Goal: Task Accomplishment & Management: Complete application form

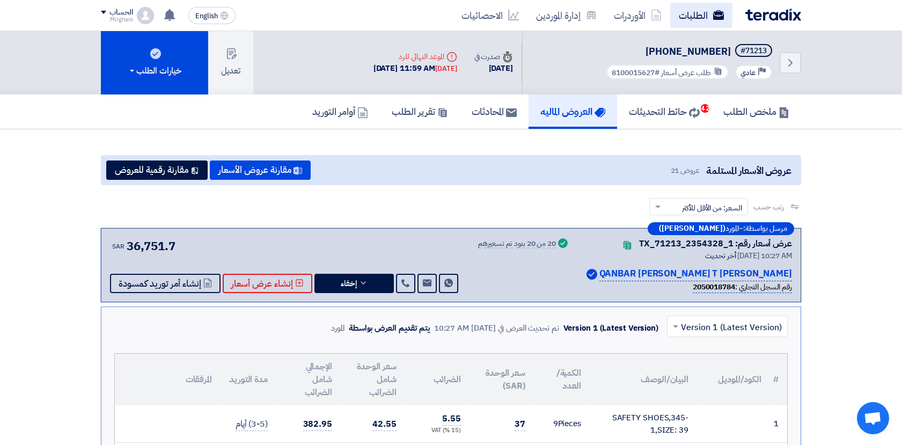
scroll to position [357, 0]
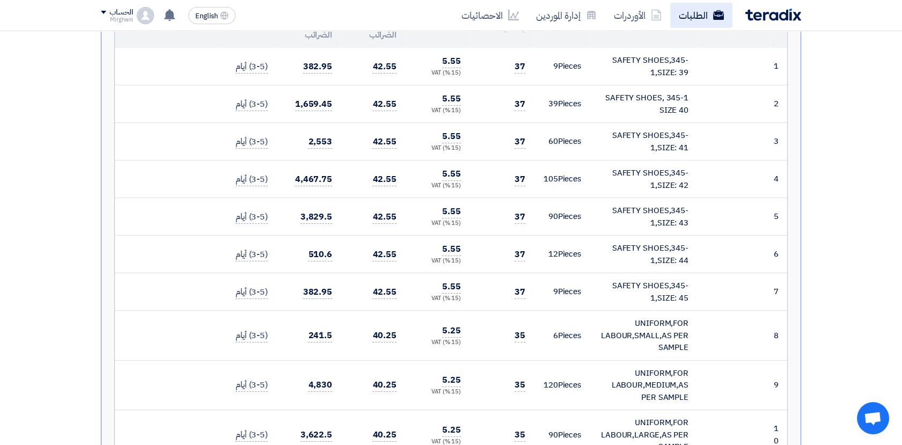
click at [703, 11] on link "الطلبات" at bounding box center [701, 15] width 62 height 25
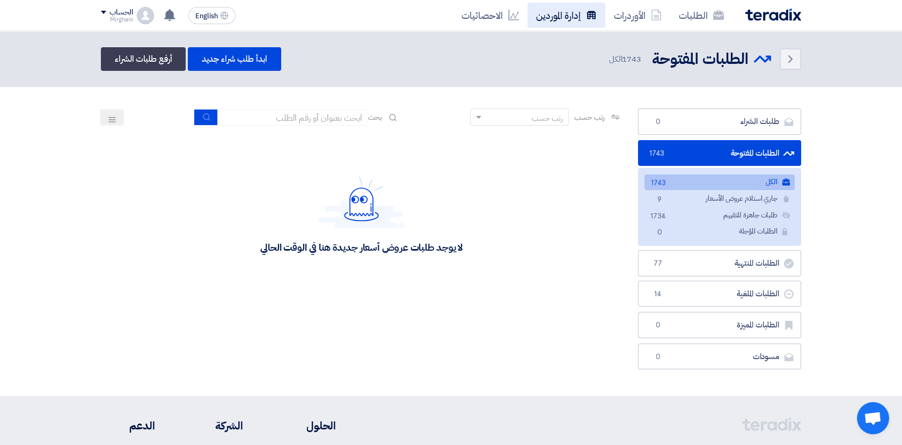
click at [575, 21] on link "إدارة الموردين" at bounding box center [566, 15] width 78 height 25
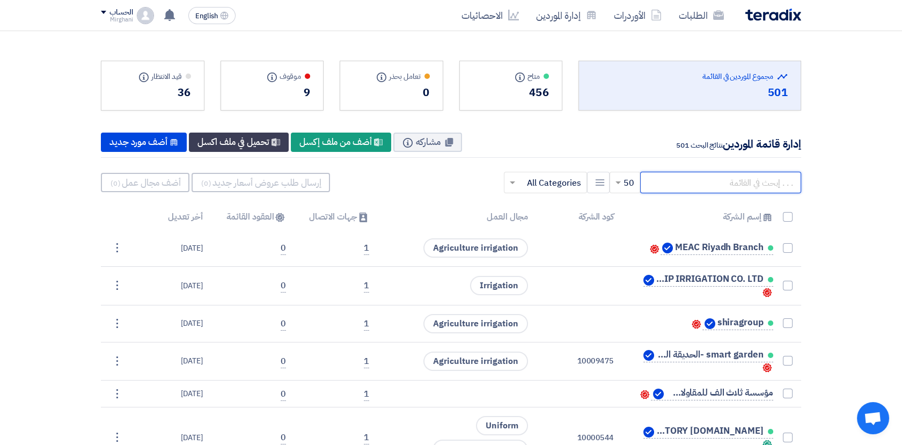
click at [711, 185] on input "text" at bounding box center [720, 182] width 161 height 21
paste input "10010738"
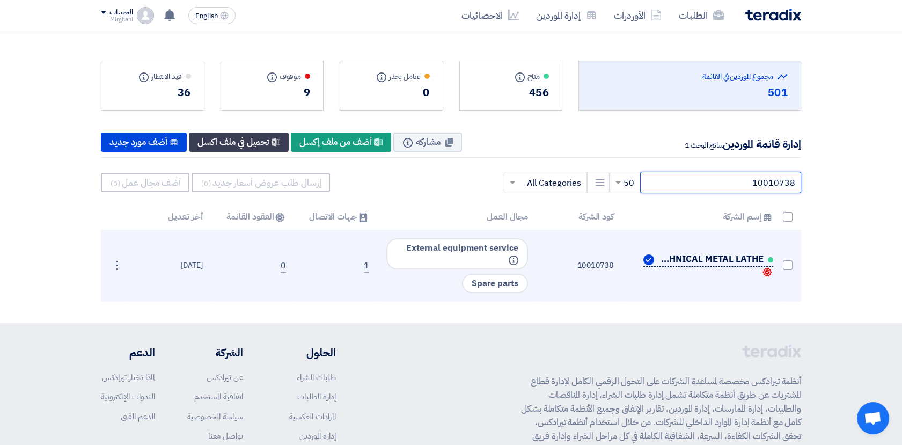
type input "10010738"
click at [691, 256] on span "DUBAI TECHNICAL METAL LATHE" at bounding box center [709, 259] width 107 height 9
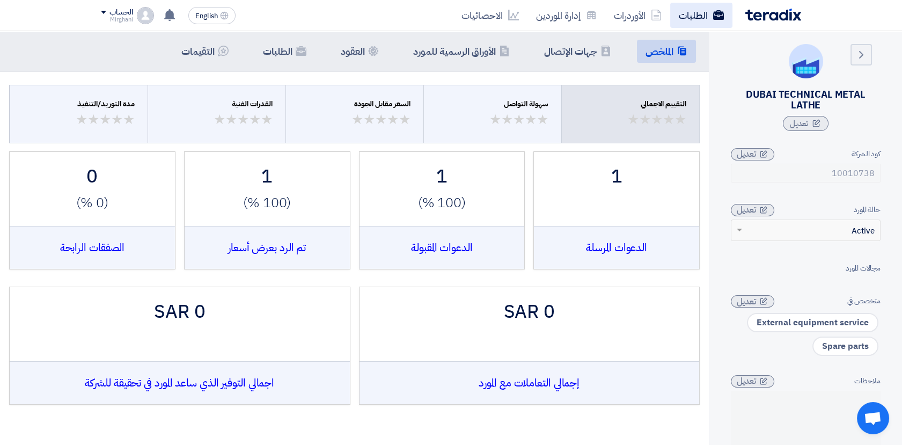
click at [691, 17] on link "الطلبات" at bounding box center [701, 15] width 62 height 25
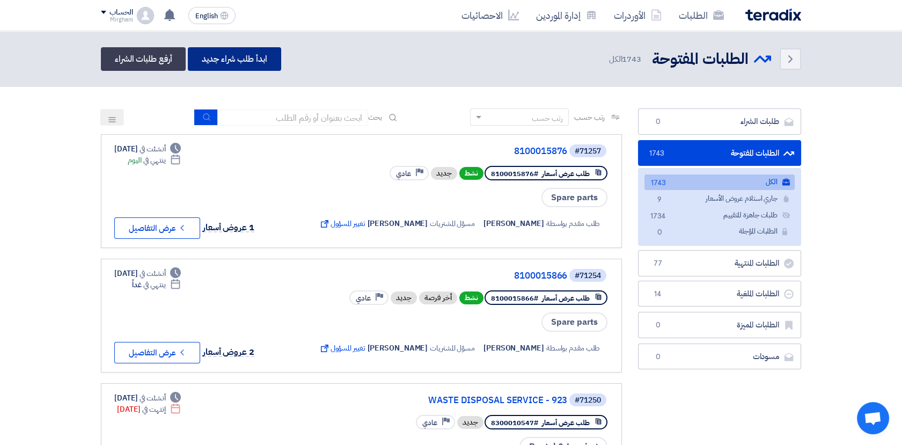
click at [240, 62] on link "ابدأ طلب شراء جديد" at bounding box center [234, 59] width 93 height 24
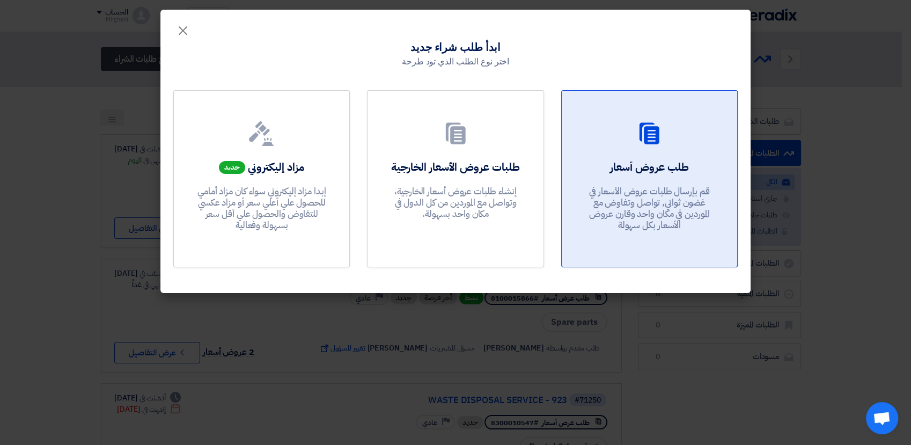
click at [618, 179] on div "طلب عروض أسعار قم بإرسال طلبات عروض الأسعار في غضون ثواني, تواصل وتفاوض مع المو…" at bounding box center [650, 197] width 150 height 77
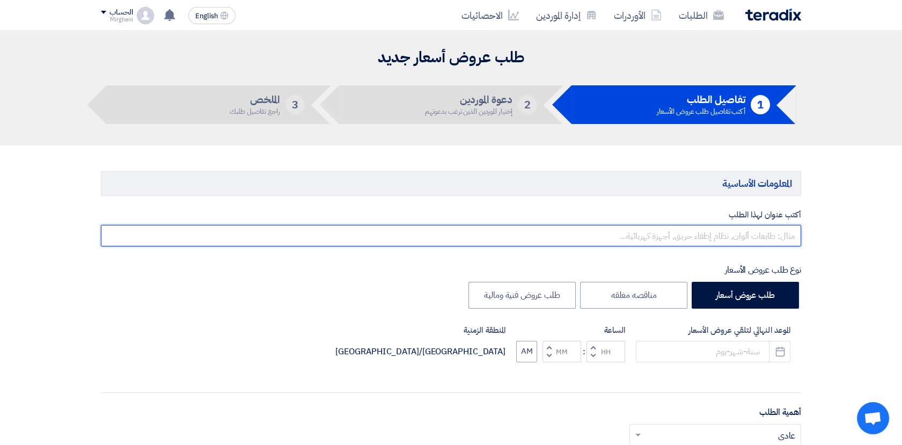
click at [699, 238] on input "text" at bounding box center [451, 235] width 700 height 21
paste input "MAINTENANCE WORKS [GEOGRAPHIC_DATA]"
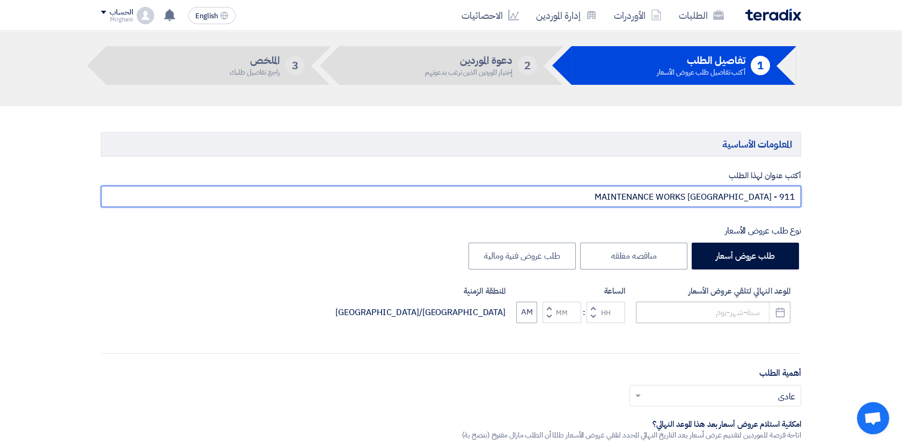
scroll to position [119, 0]
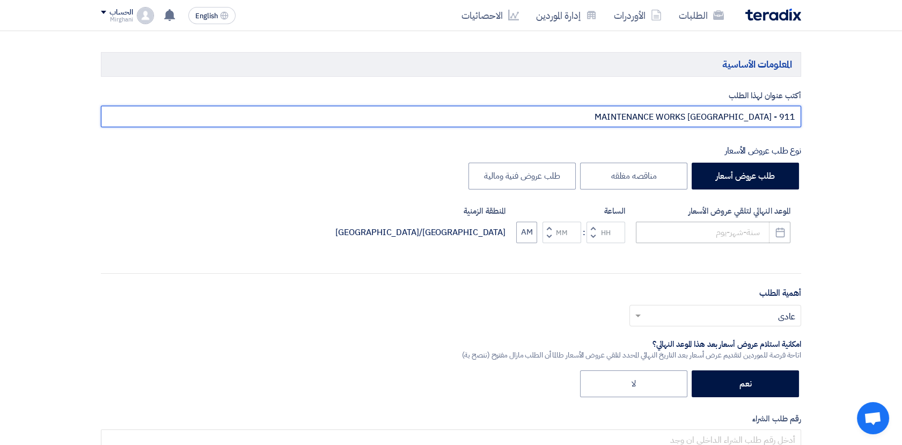
type input "MAINTENANCE WORKS [GEOGRAPHIC_DATA] - 911"
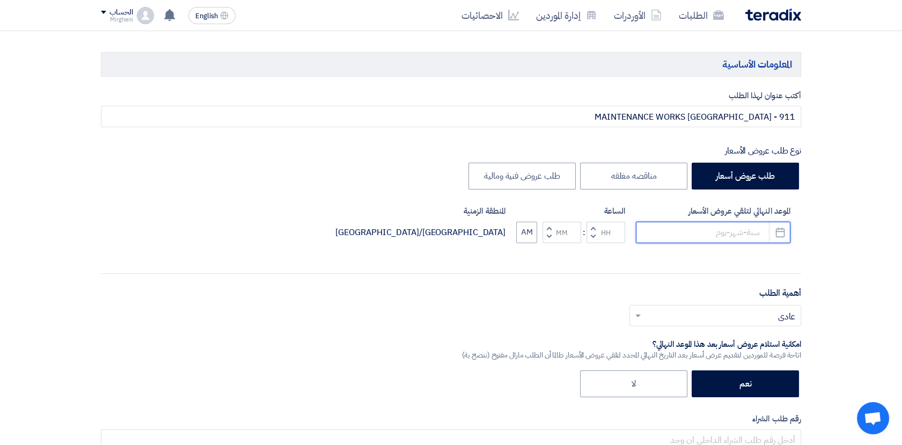
click at [730, 233] on input at bounding box center [713, 232] width 154 height 21
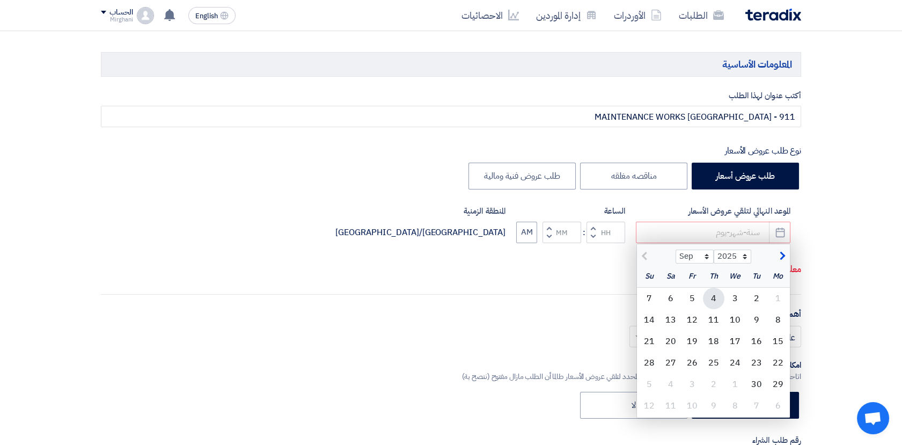
click at [719, 298] on div "4" at bounding box center [713, 298] width 21 height 21
type input "[DATE]"
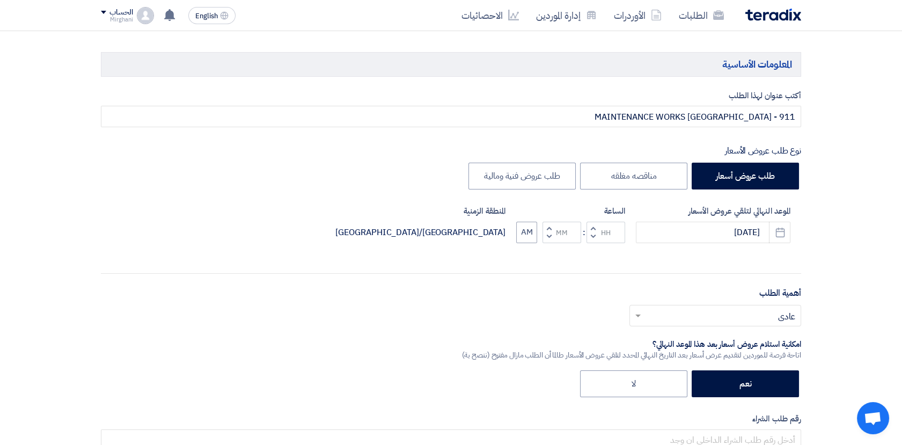
click at [592, 227] on span "button" at bounding box center [593, 228] width 4 height 8
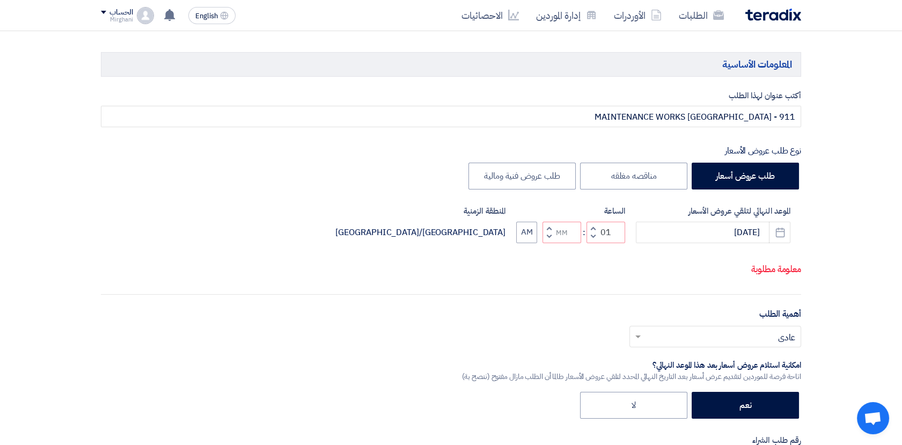
click at [591, 233] on span "button" at bounding box center [593, 236] width 4 height 8
type input "12"
click at [550, 226] on button "Increment minutes" at bounding box center [548, 228] width 13 height 13
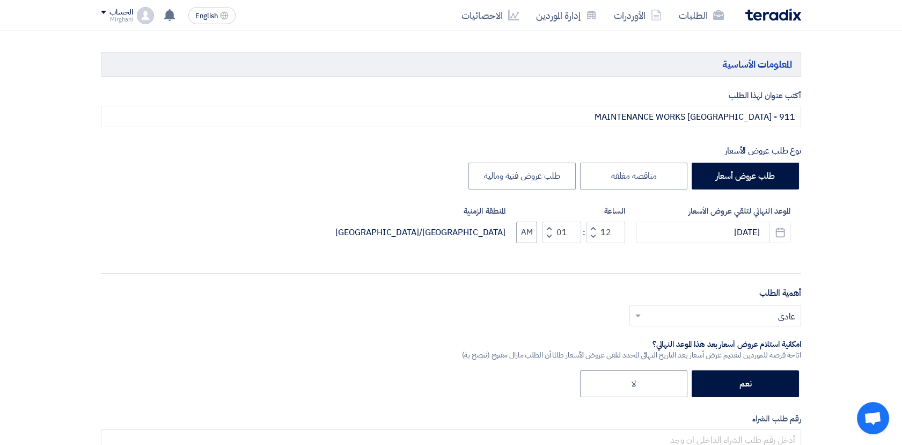
click at [550, 233] on span "button" at bounding box center [549, 236] width 4 height 8
type input "00"
click at [550, 233] on span "button" at bounding box center [549, 236] width 4 height 8
type input "11"
type input "59"
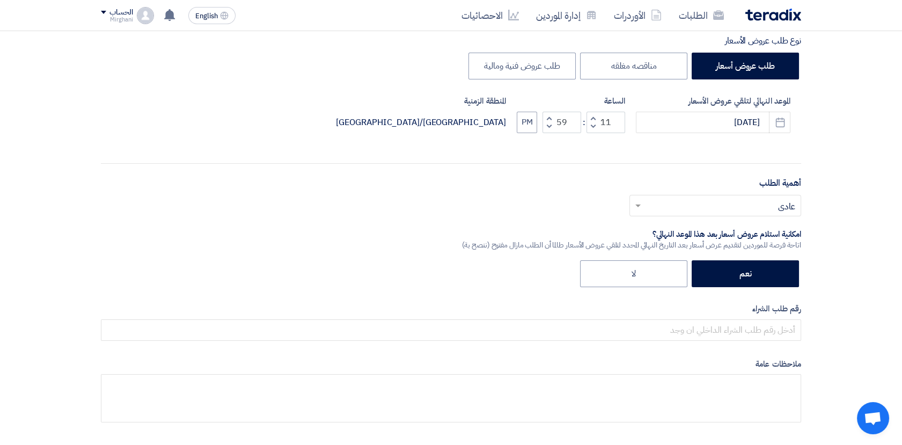
scroll to position [238, 0]
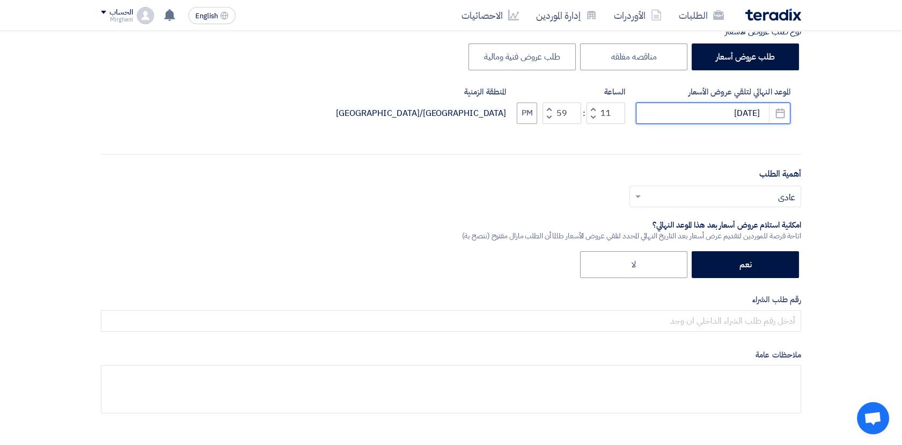
click at [730, 109] on input "[DATE]" at bounding box center [713, 112] width 154 height 21
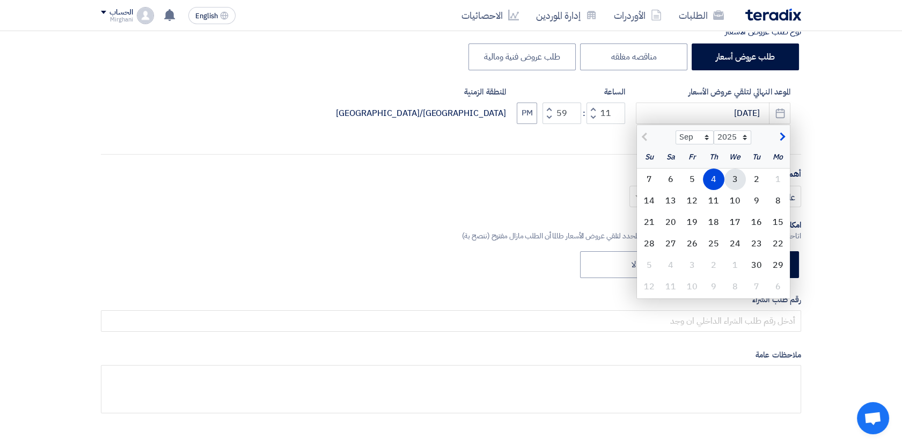
click at [733, 176] on div "3" at bounding box center [734, 178] width 21 height 21
type input "[DATE]"
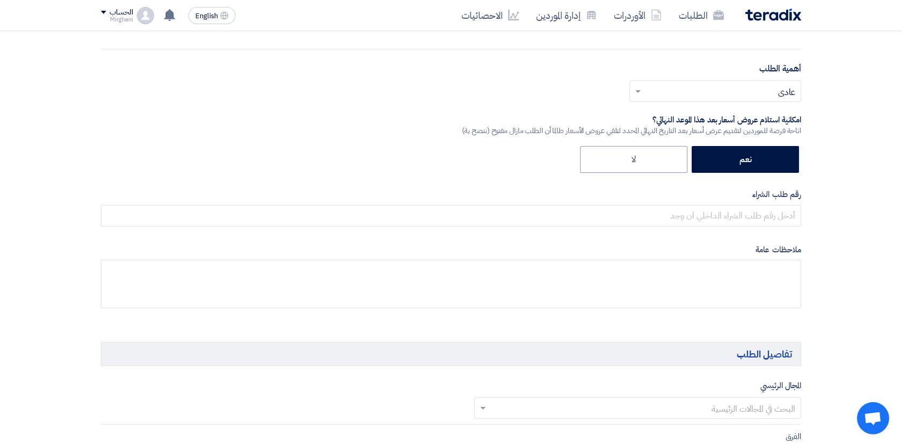
scroll to position [357, 0]
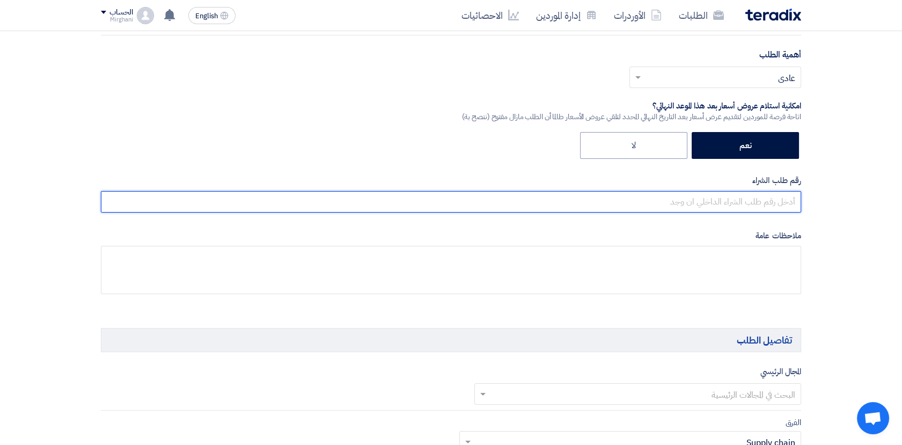
click at [768, 202] on input "text" at bounding box center [451, 201] width 700 height 21
paste input "8300010351"
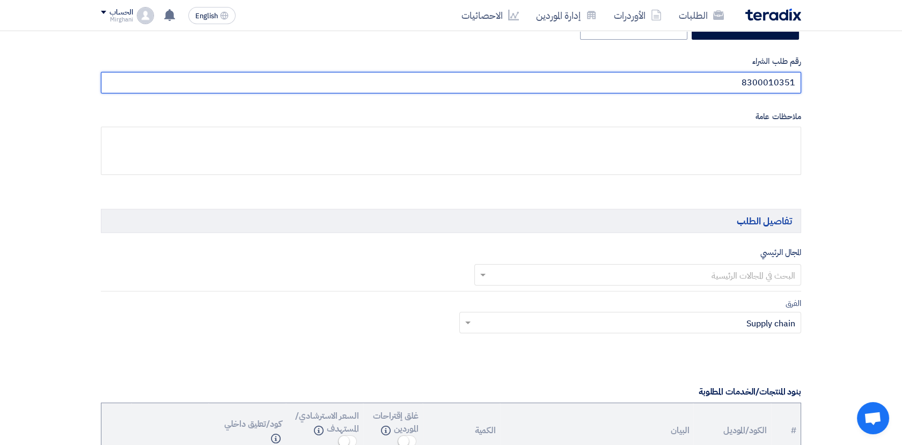
scroll to position [536, 0]
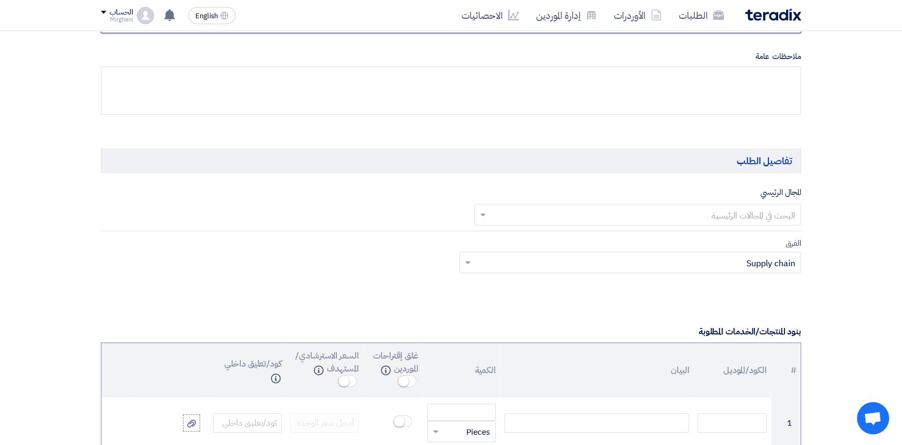
type input "8300010351"
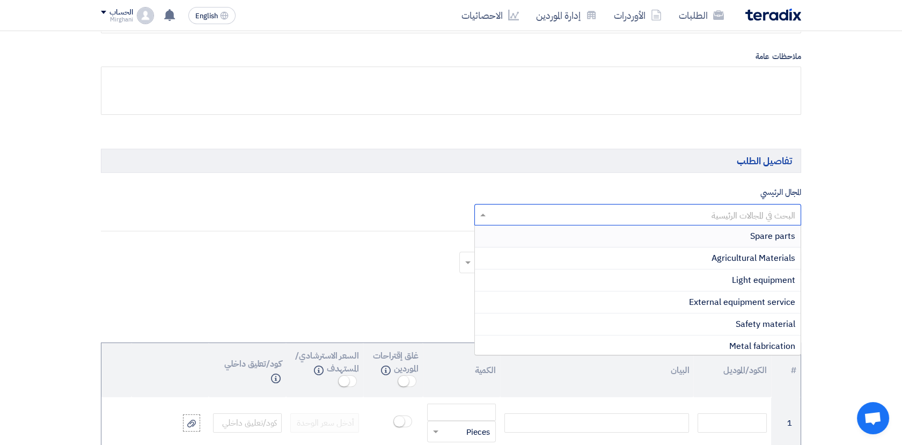
click at [532, 214] on input "text" at bounding box center [644, 216] width 306 height 18
click at [723, 298] on span "External equipment service" at bounding box center [742, 302] width 106 height 13
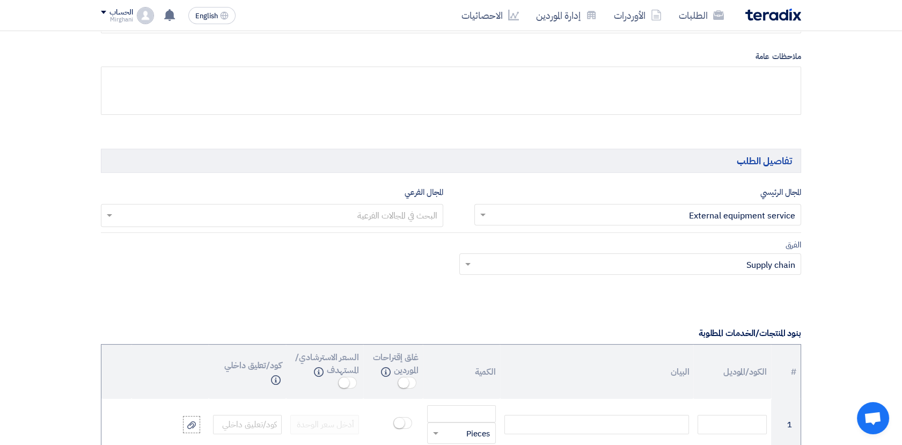
click at [386, 213] on input "text" at bounding box center [272, 217] width 332 height 18
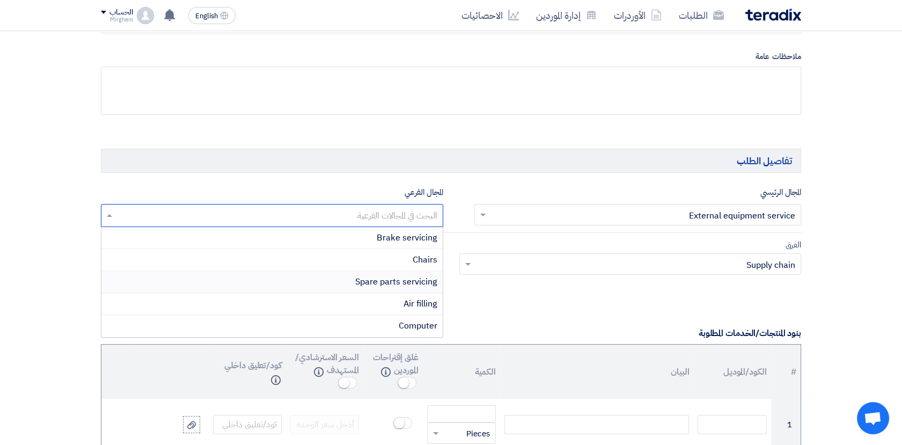
click at [386, 277] on span "Spare parts servicing" at bounding box center [396, 281] width 82 height 13
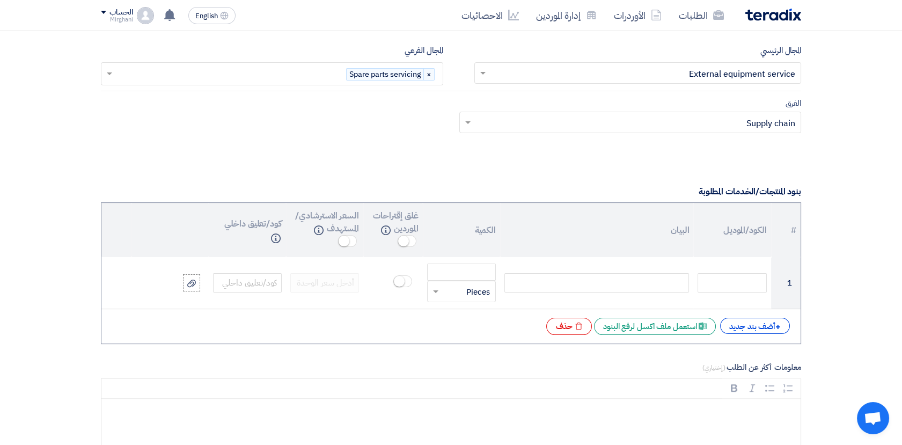
scroll to position [715, 0]
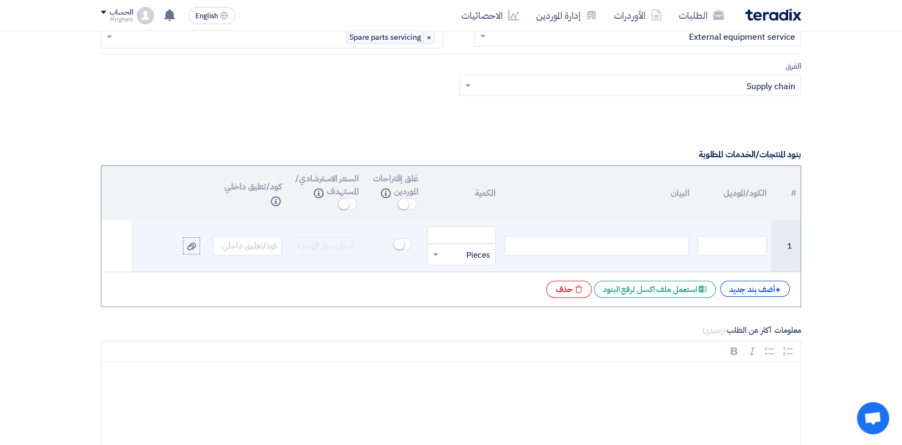
click at [656, 245] on div at bounding box center [596, 245] width 185 height 19
paste div
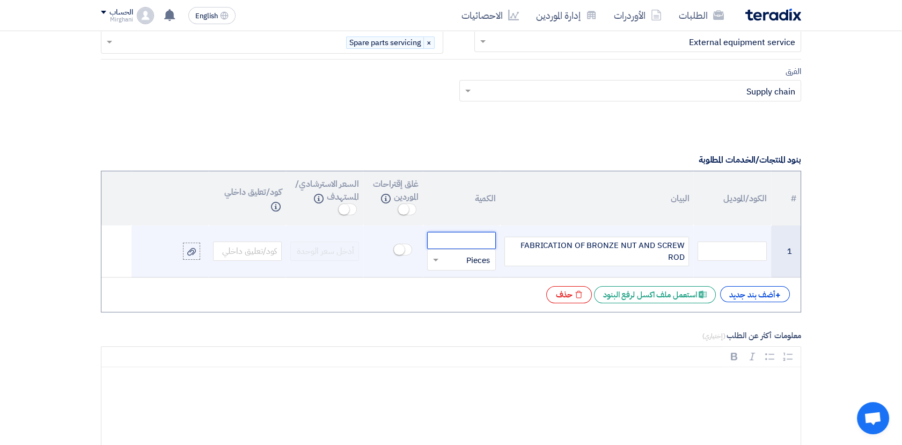
click at [484, 239] on input "number" at bounding box center [461, 240] width 69 height 17
paste input "4.000"
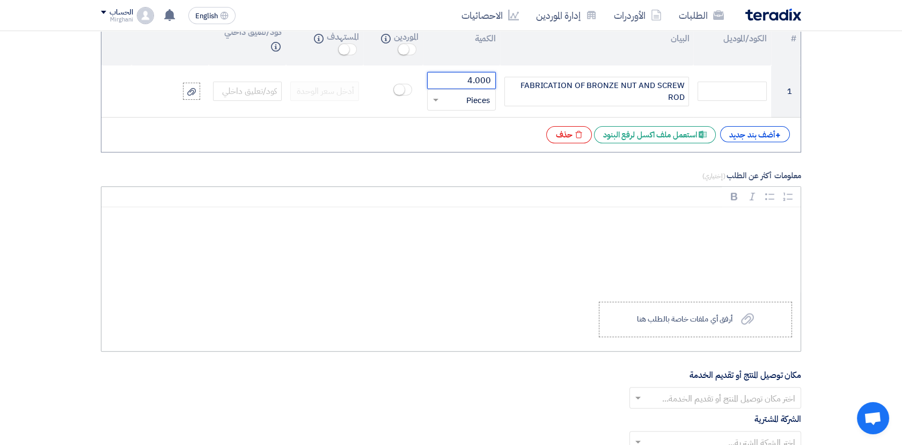
scroll to position [888, 0]
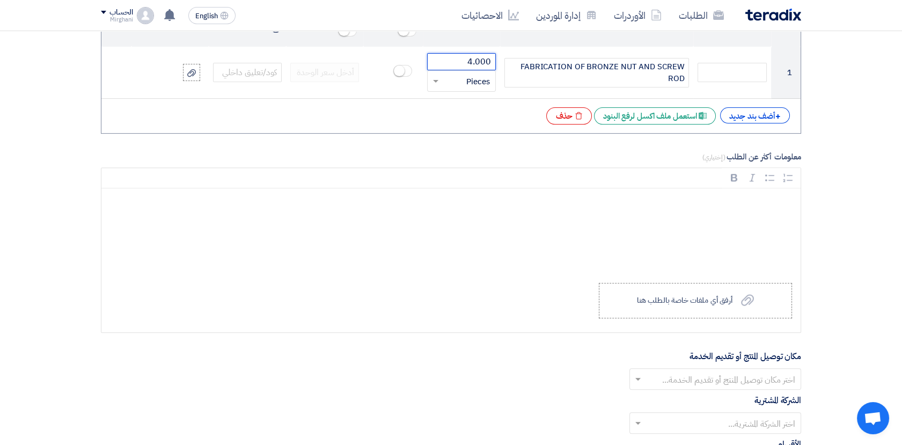
type input "4.000"
click at [746, 307] on label "Upload a file أرفق أي ملفات خاصة بالطلب هنا" at bounding box center [695, 300] width 193 height 35
click at [0, 0] on input "Upload a file أرفق أي ملفات خاصة بالطلب هنا" at bounding box center [0, 0] width 0 height 0
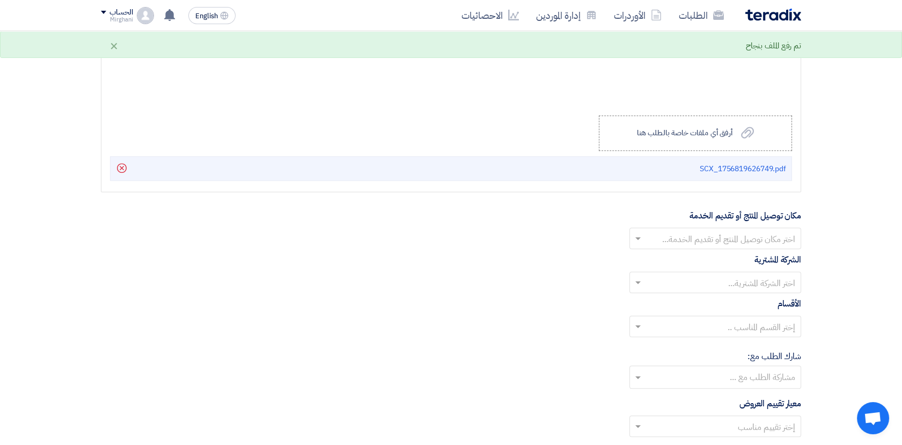
scroll to position [1068, 0]
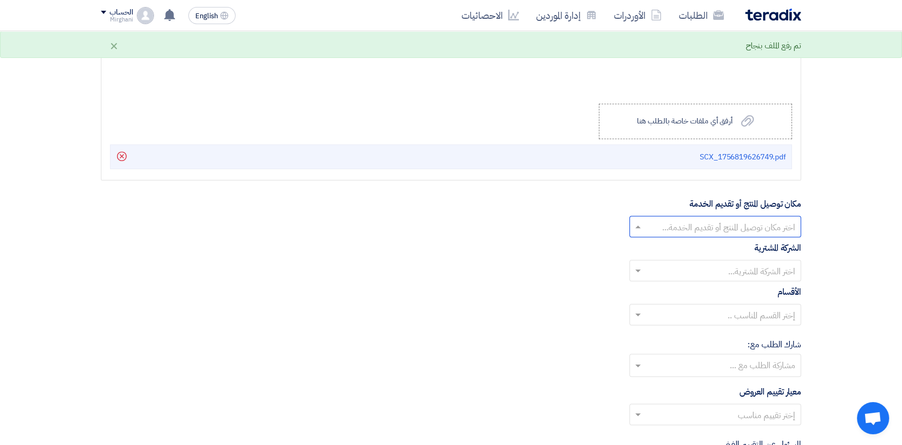
click at [646, 225] on input "text" at bounding box center [721, 228] width 150 height 18
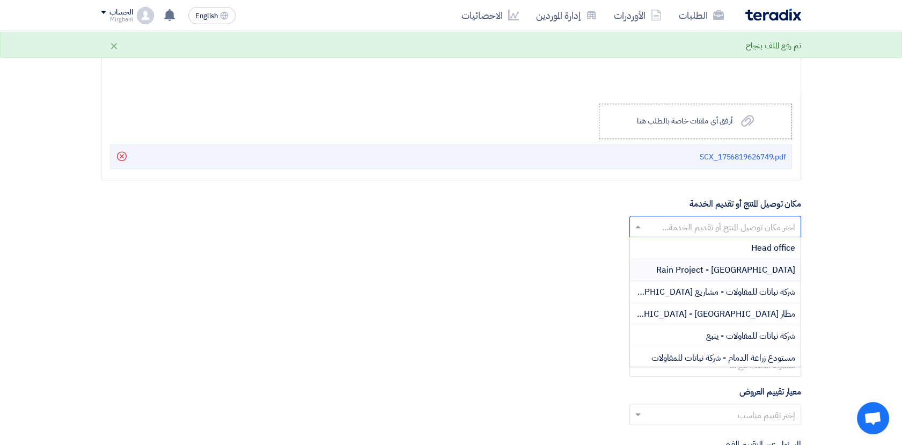
click at [708, 271] on span "Rain Project - [GEOGRAPHIC_DATA]" at bounding box center [725, 269] width 139 height 13
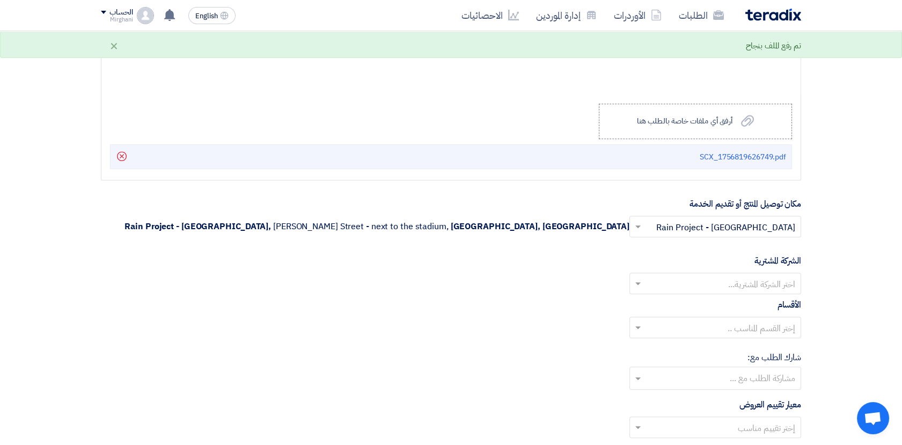
click at [681, 284] on input "text" at bounding box center [721, 285] width 150 height 18
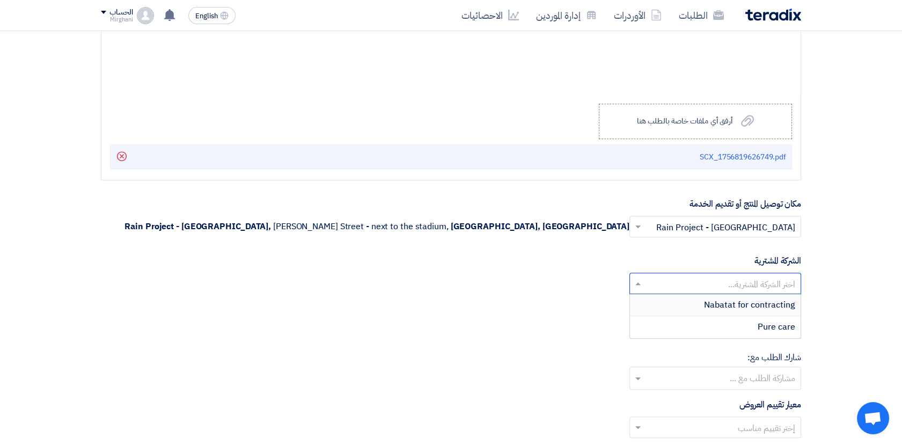
click at [695, 299] on div "Nabatat for contracting" at bounding box center [715, 305] width 171 height 22
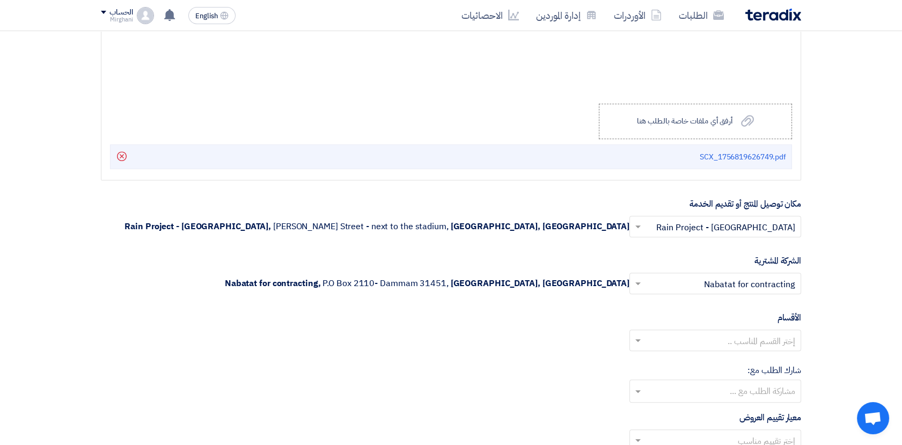
click at [694, 334] on input "text" at bounding box center [721, 342] width 150 height 18
click at [713, 357] on div "General Department" at bounding box center [715, 361] width 171 height 21
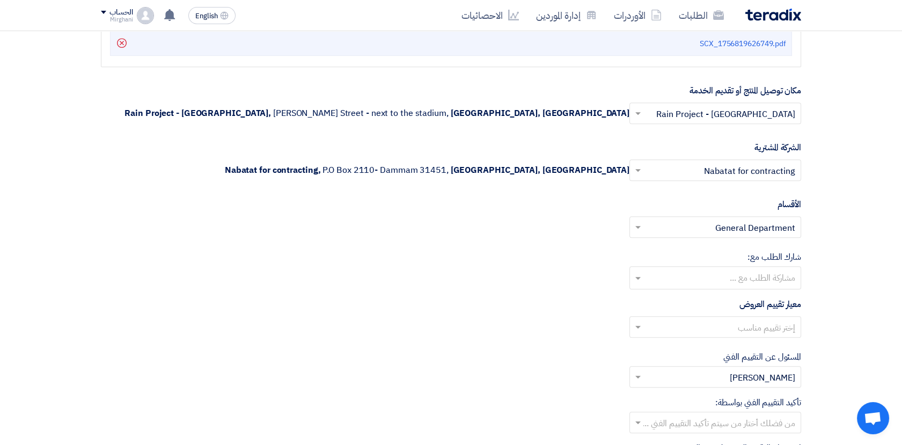
scroll to position [1187, 0]
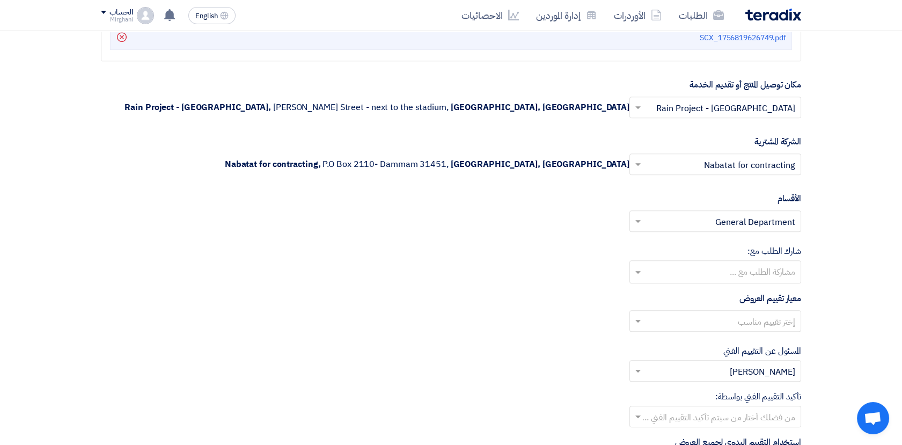
click at [738, 318] on input "text" at bounding box center [721, 322] width 150 height 18
click at [738, 336] on span "Direct material" at bounding box center [766, 342] width 58 height 13
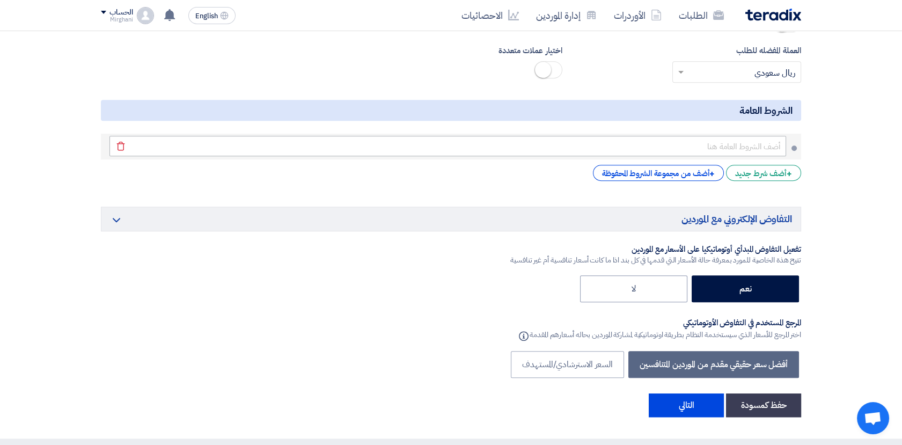
scroll to position [1723, 0]
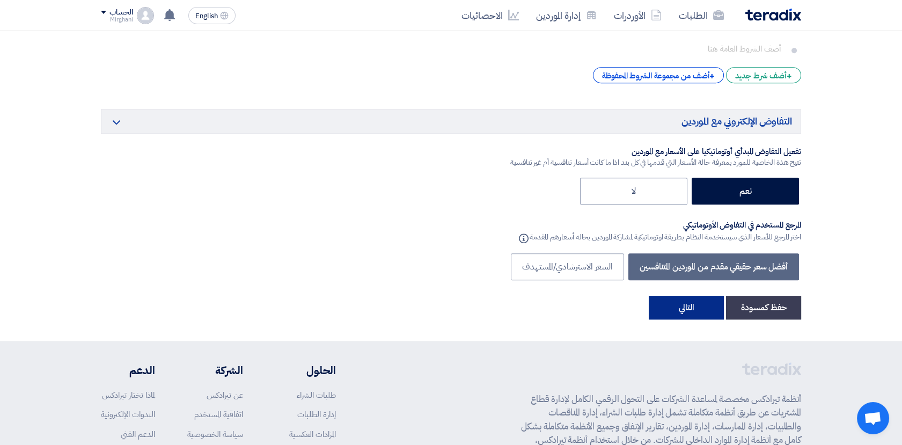
click at [693, 308] on button "التالي" at bounding box center [686, 308] width 75 height 24
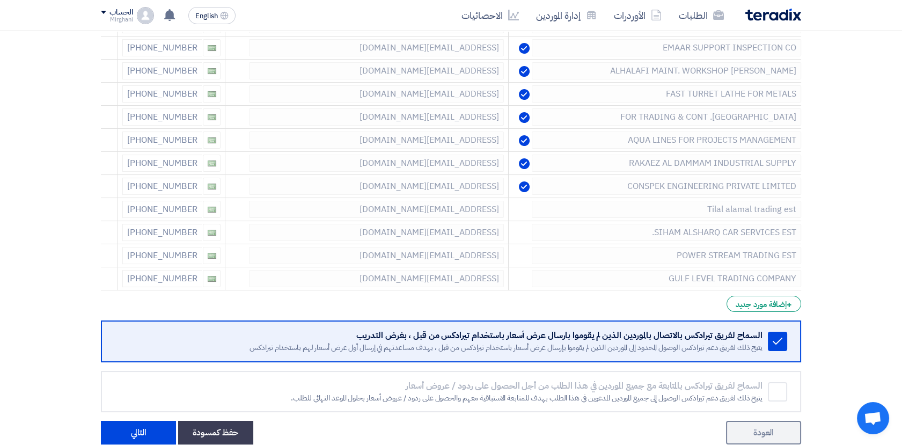
scroll to position [357, 0]
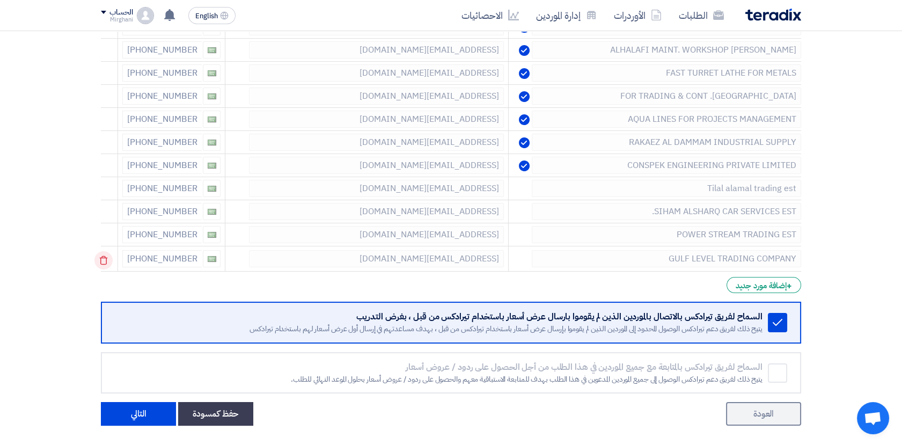
click at [105, 255] on icon at bounding box center [103, 260] width 18 height 18
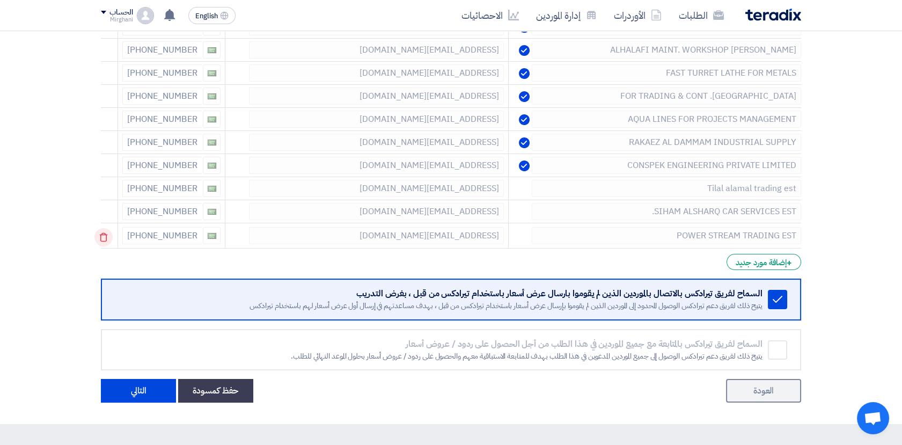
click at [109, 234] on icon at bounding box center [103, 237] width 18 height 18
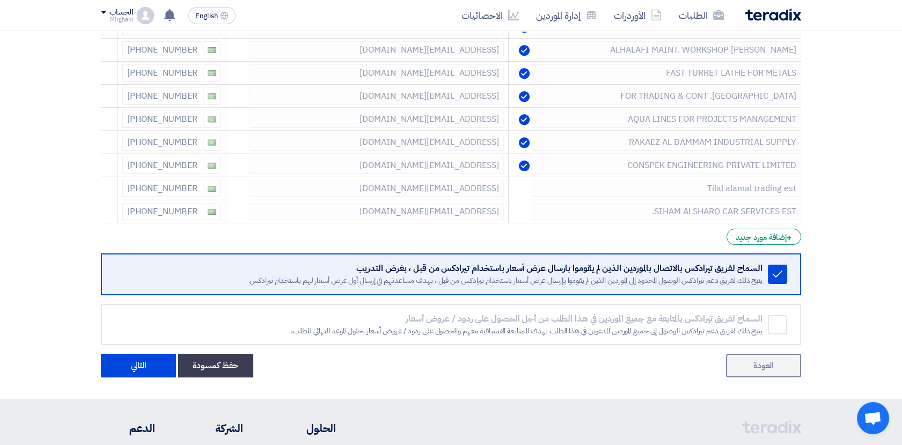
click at [0, 0] on icon at bounding box center [0, 0] width 0 height 0
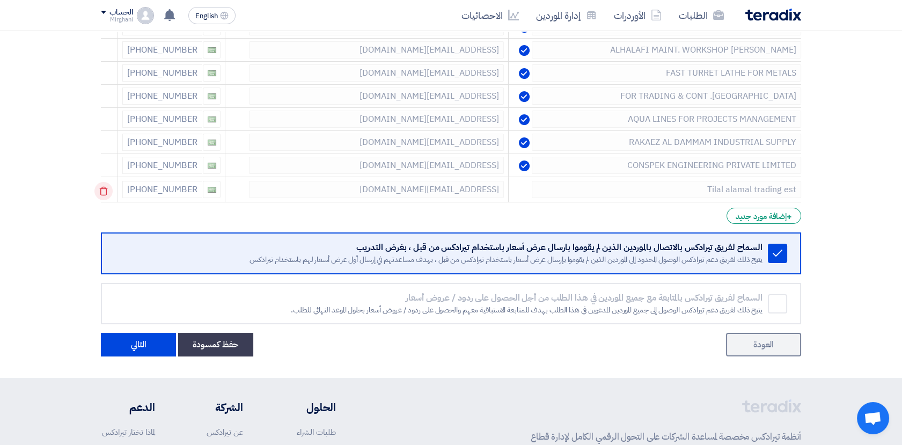
click at [111, 187] on icon at bounding box center [103, 191] width 18 height 18
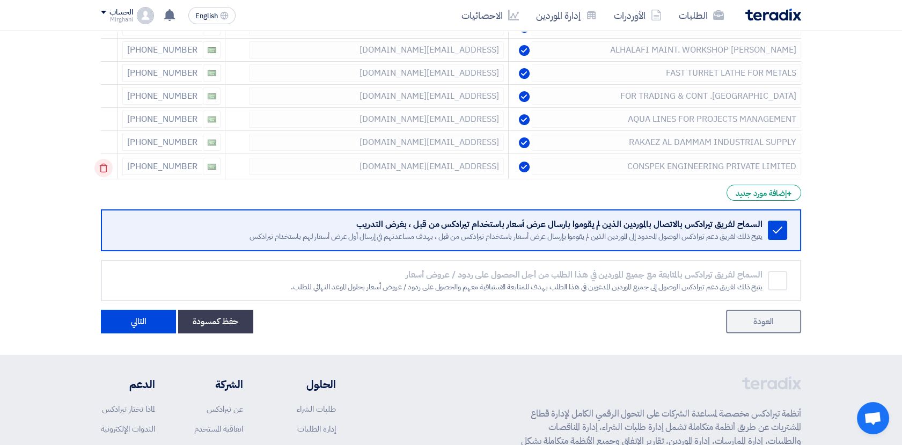
click at [111, 166] on icon at bounding box center [103, 168] width 18 height 18
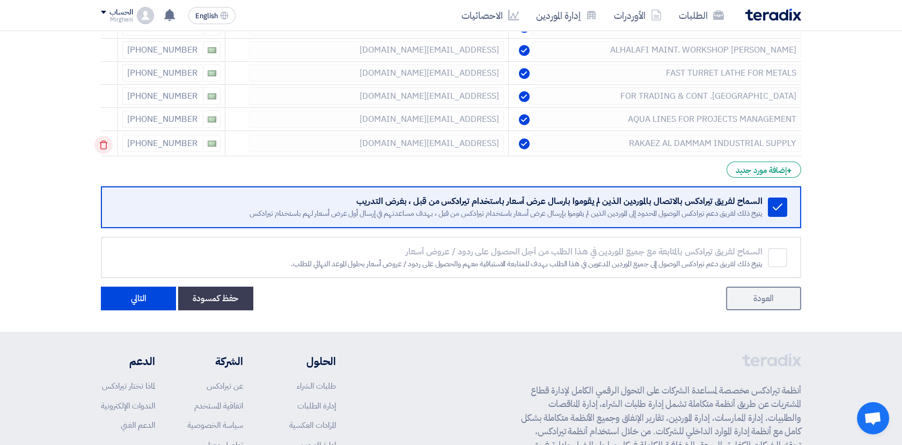
click at [113, 144] on icon at bounding box center [103, 145] width 18 height 18
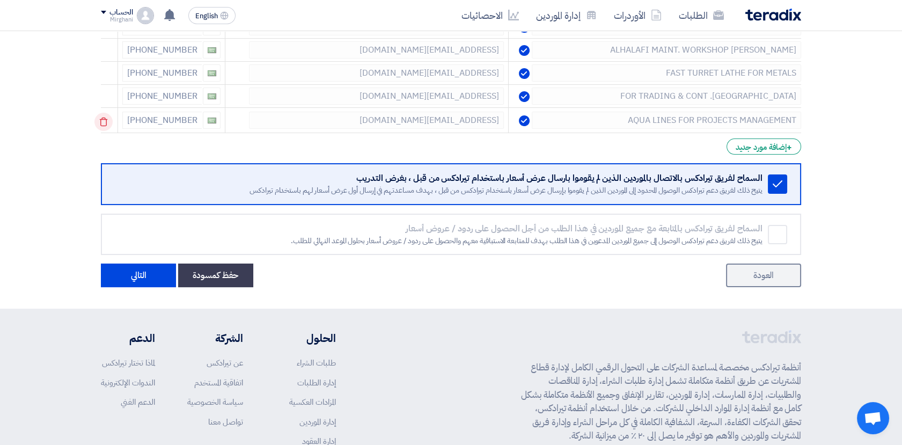
click at [111, 116] on icon at bounding box center [103, 122] width 18 height 18
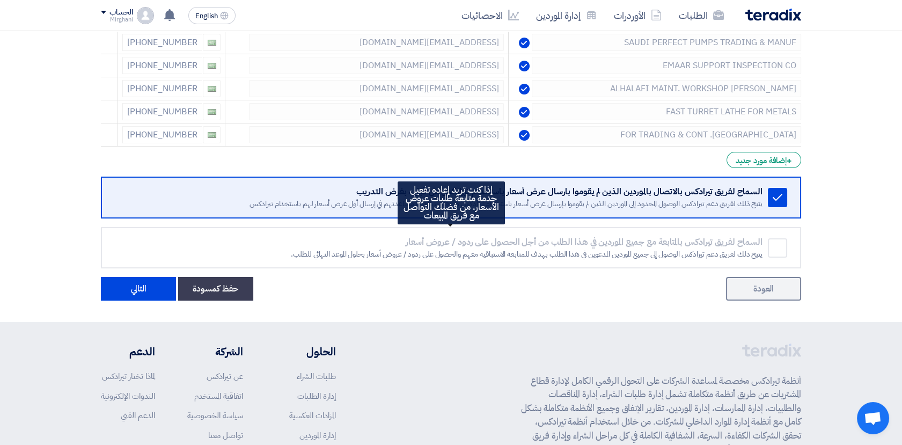
scroll to position [298, 0]
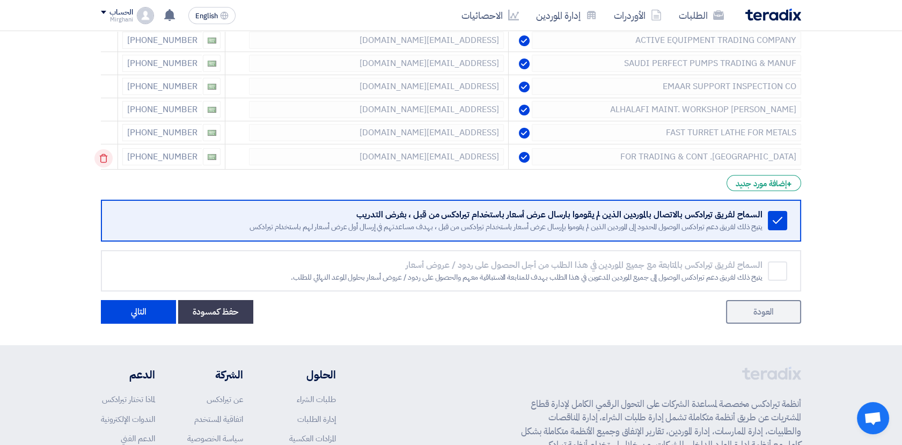
click at [104, 159] on icon at bounding box center [103, 158] width 18 height 18
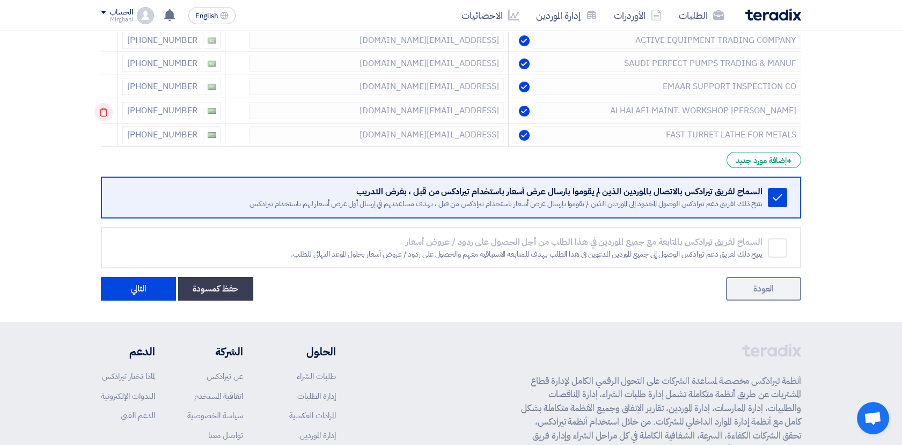
click at [112, 112] on icon at bounding box center [103, 112] width 18 height 18
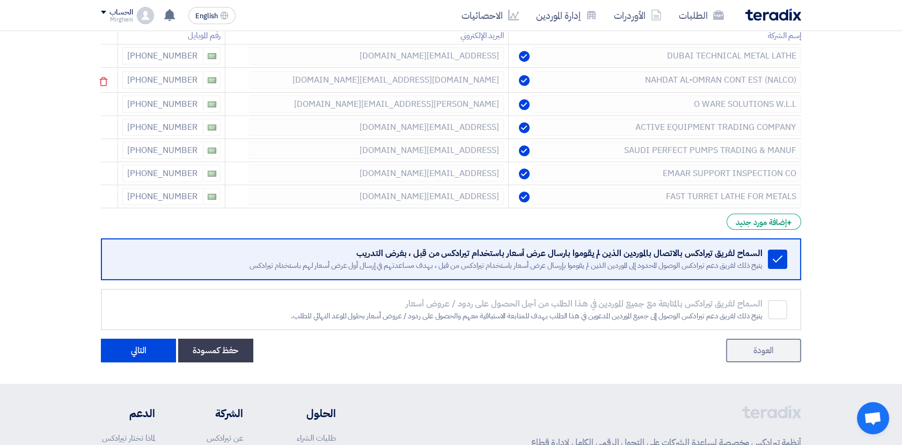
scroll to position [179, 0]
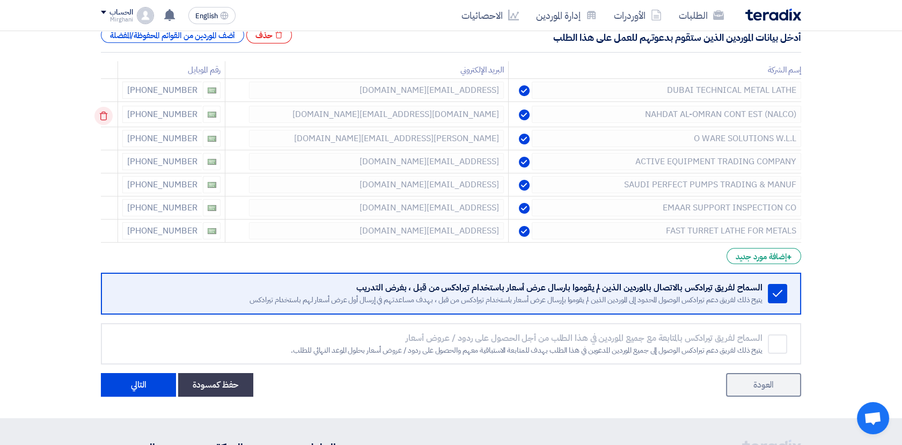
click at [107, 112] on use at bounding box center [104, 116] width 8 height 9
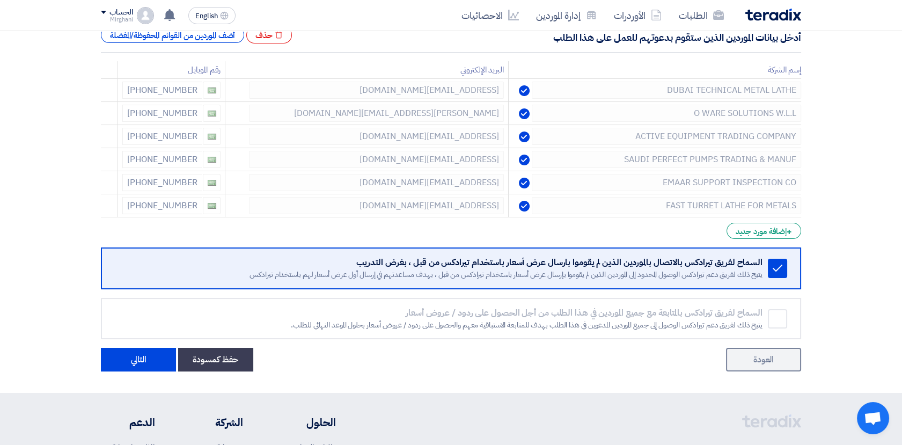
click at [0, 0] on use at bounding box center [0, 0] width 0 height 0
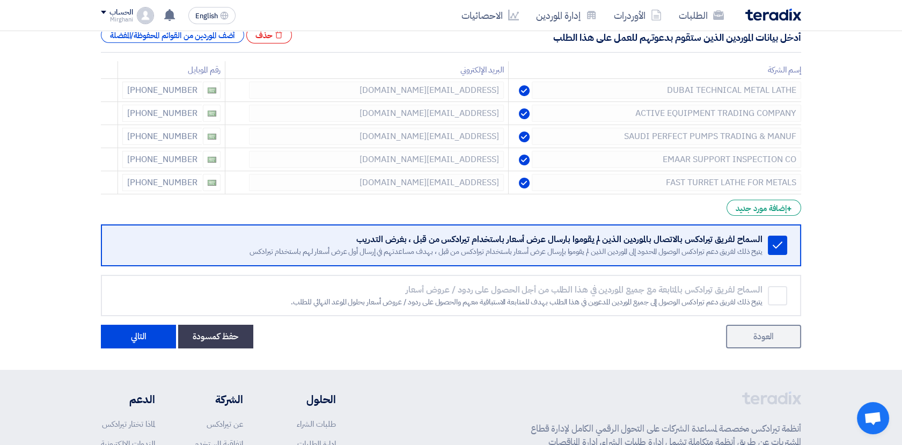
click at [0, 0] on use at bounding box center [0, 0] width 0 height 0
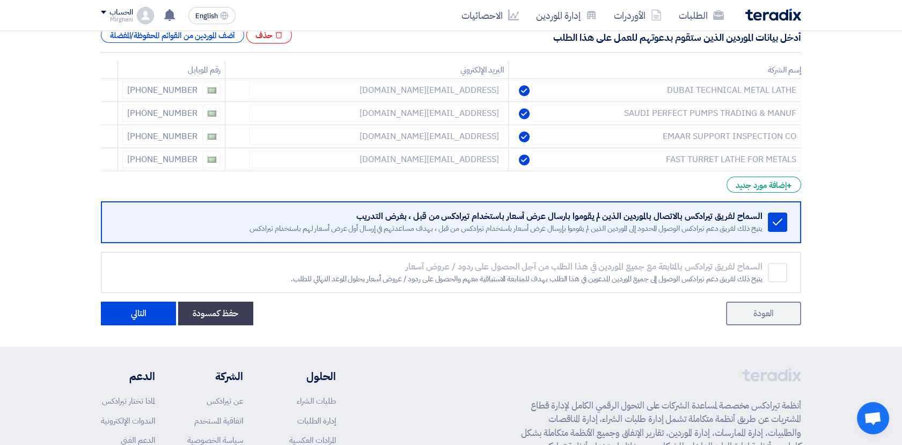
click at [0, 0] on use at bounding box center [0, 0] width 0 height 0
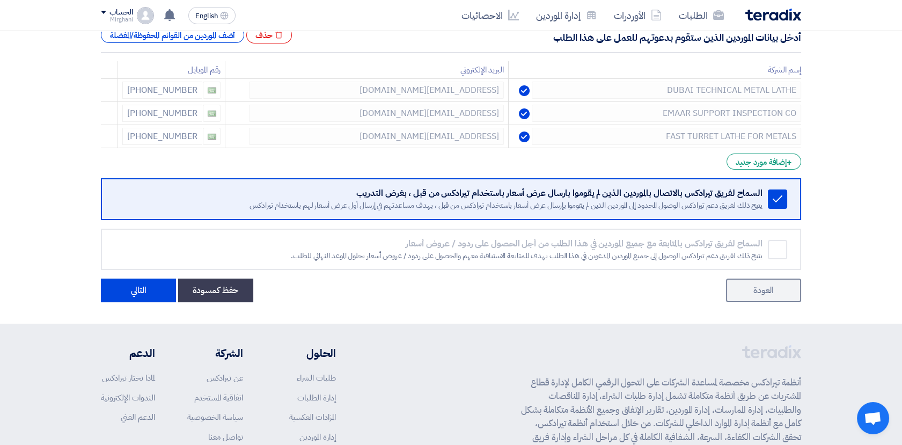
click at [0, 0] on use at bounding box center [0, 0] width 0 height 0
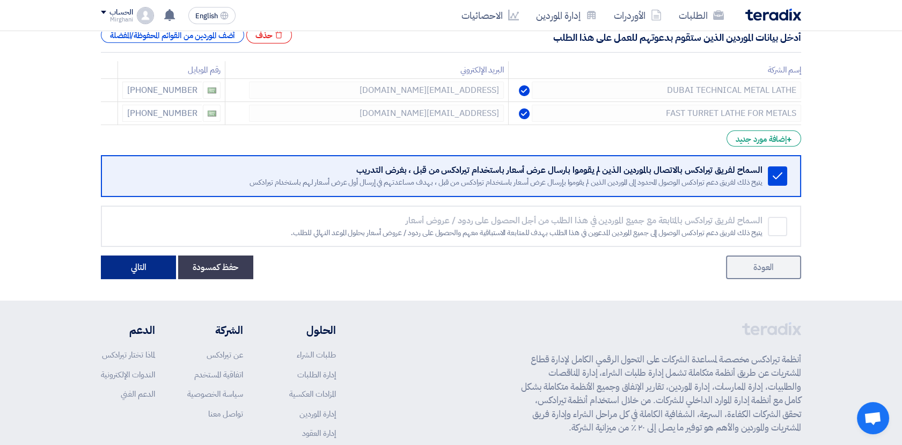
click at [159, 262] on button "التالي" at bounding box center [138, 267] width 75 height 24
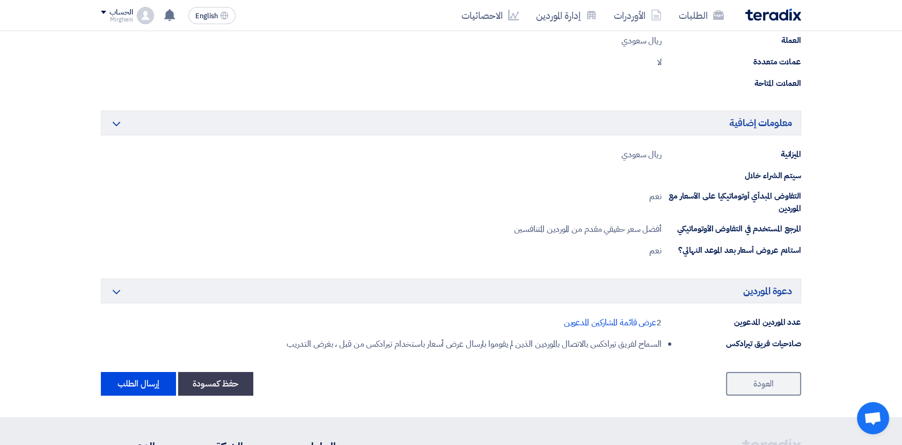
scroll to position [596, 0]
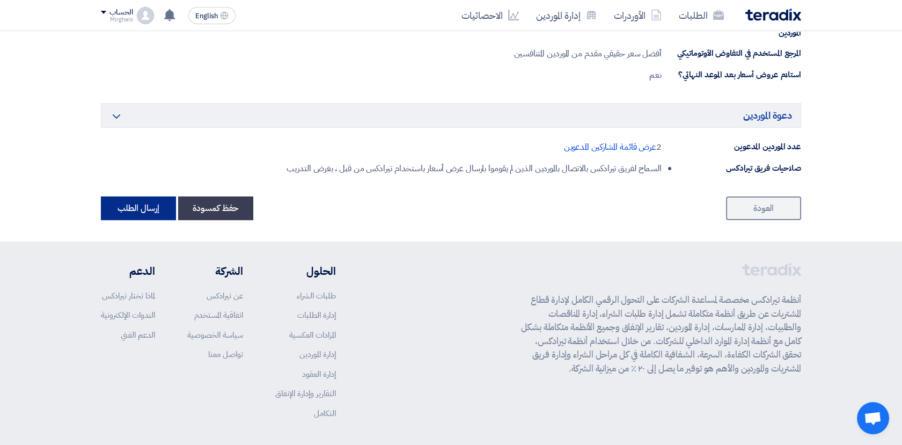
click at [138, 210] on button "إرسال الطلب" at bounding box center [138, 208] width 75 height 24
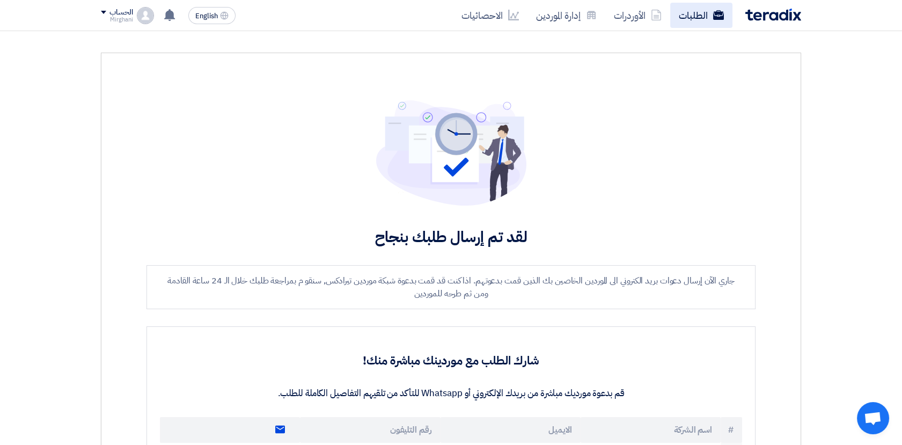
click at [691, 20] on link "الطلبات" at bounding box center [701, 15] width 62 height 25
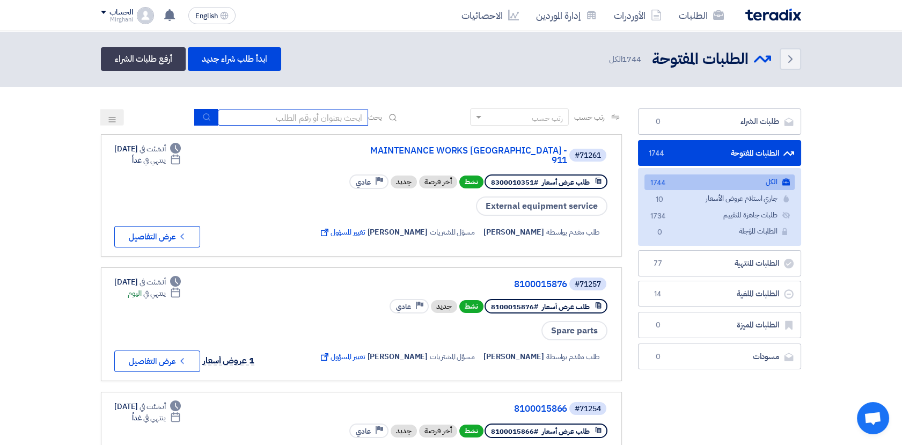
click at [275, 114] on input at bounding box center [293, 117] width 150 height 16
paste input "8100015627"
type input "8100015627"
click at [203, 120] on icon "submit" at bounding box center [206, 117] width 9 height 9
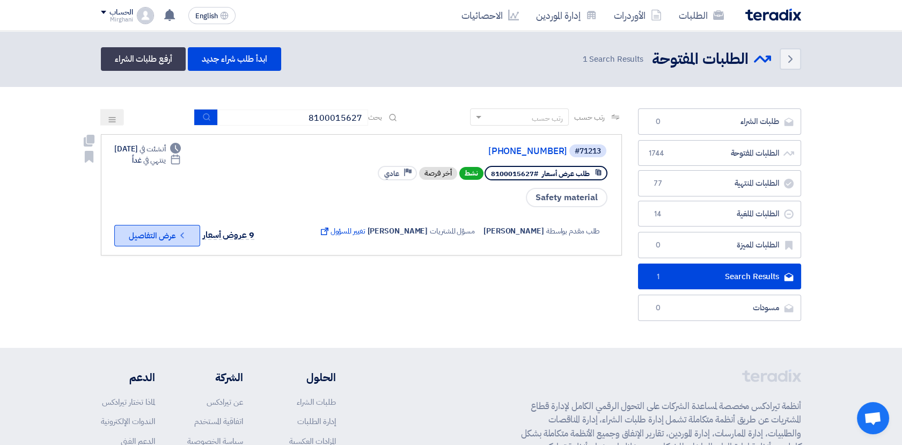
click at [163, 234] on button "Check details عرض التفاصيل" at bounding box center [157, 235] width 86 height 21
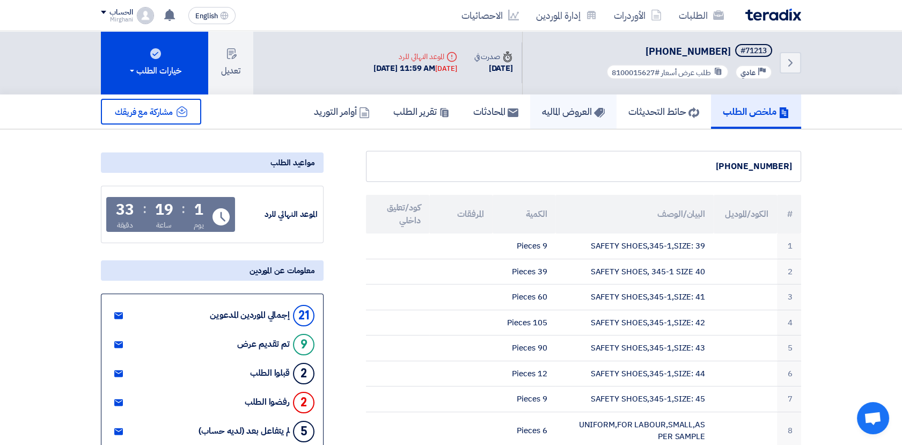
click at [556, 112] on h5 "العروض الماليه" at bounding box center [573, 111] width 63 height 12
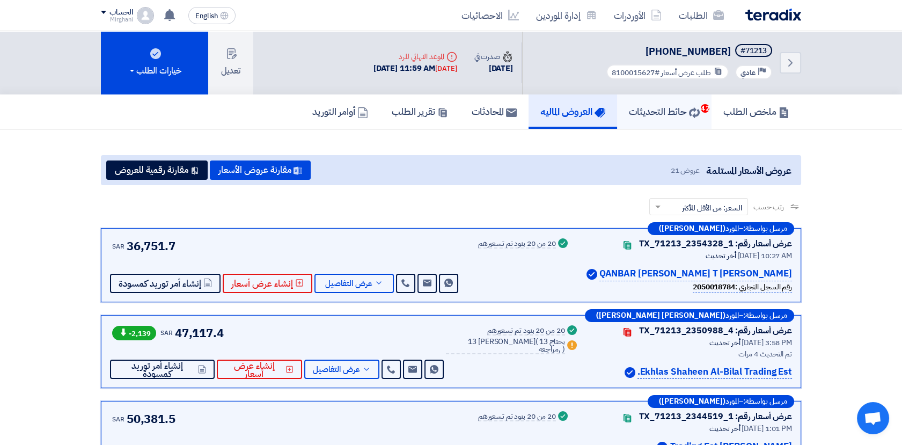
click at [672, 108] on h5 "حائط التحديثات 42" at bounding box center [664, 111] width 71 height 12
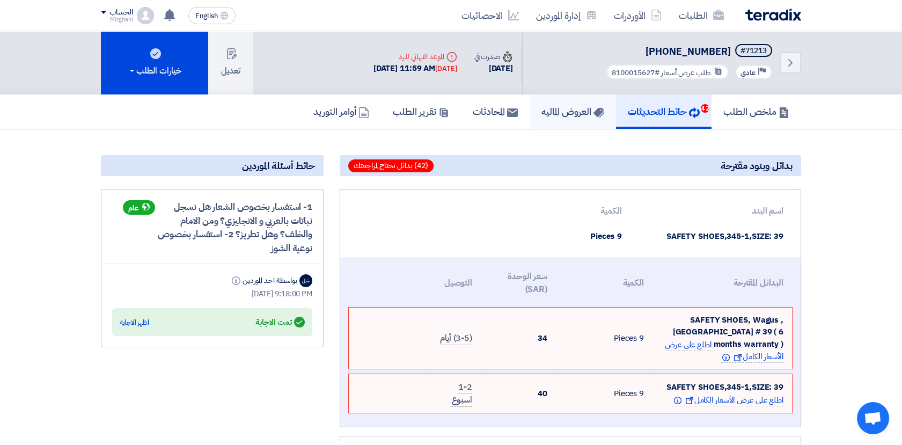
click at [547, 113] on h5 "العروض الماليه" at bounding box center [572, 111] width 63 height 12
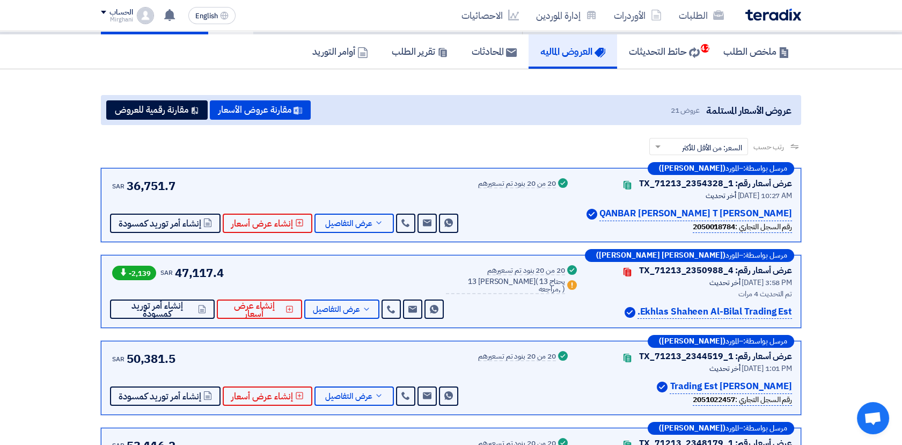
scroll to position [60, 0]
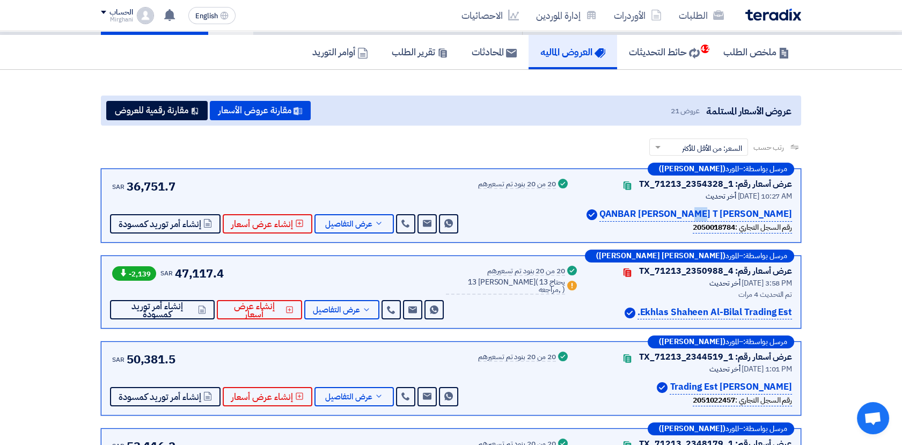
drag, startPoint x: 648, startPoint y: 212, endPoint x: 662, endPoint y: 212, distance: 13.9
click at [662, 212] on p "[PERSON_NAME] QANBAR [PERSON_NAME] T" at bounding box center [695, 214] width 193 height 14
drag, startPoint x: 662, startPoint y: 212, endPoint x: 724, endPoint y: 214, distance: 61.7
click at [724, 214] on p "[PERSON_NAME] QANBAR [PERSON_NAME] T" at bounding box center [695, 214] width 193 height 14
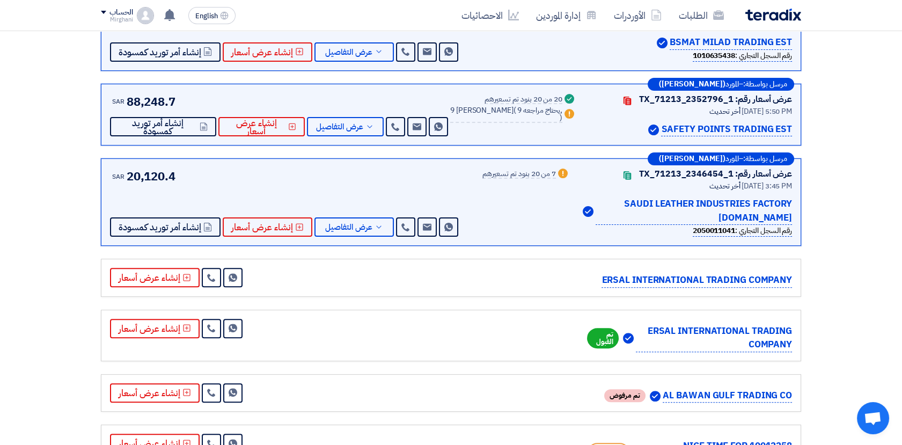
scroll to position [775, 0]
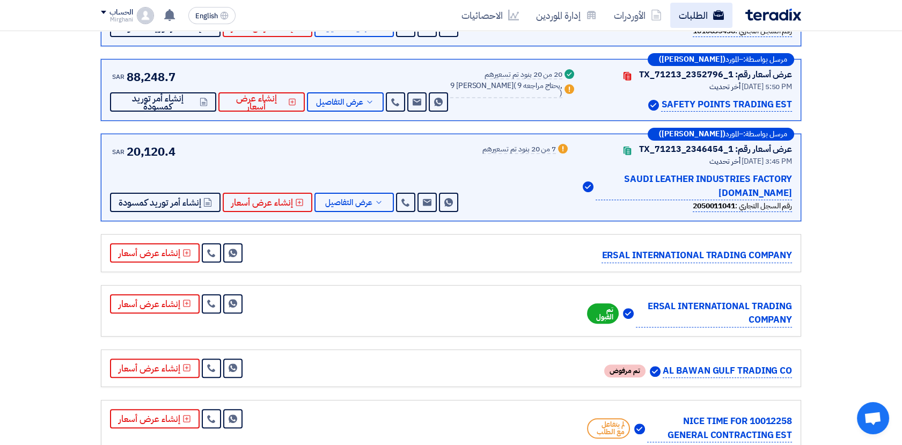
click at [704, 16] on link "الطلبات" at bounding box center [701, 15] width 62 height 25
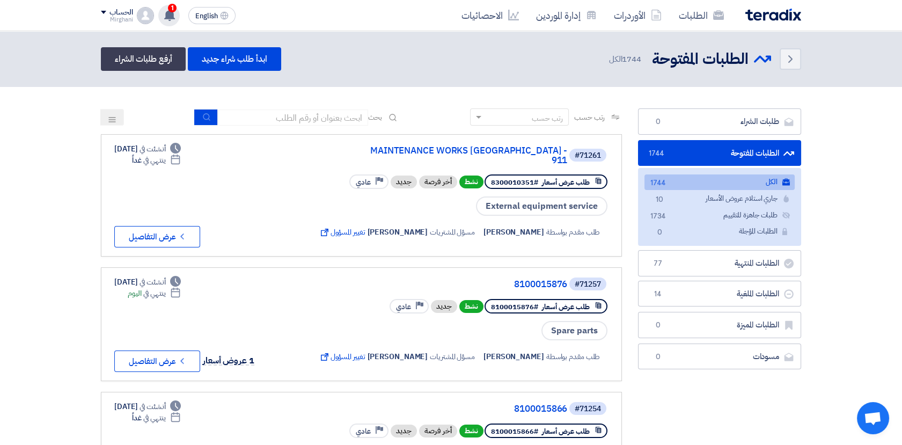
click at [172, 13] on use at bounding box center [169, 15] width 11 height 12
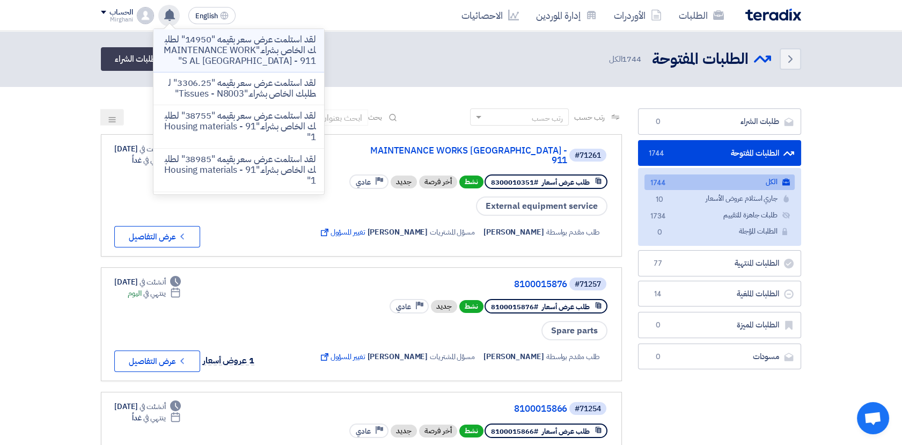
click at [267, 60] on p "لقد استلمت عرض سعر بقيمه "14950" لطلبك الخاص بشراء."MAINTENANCE WORKS AL [GEOGR…" at bounding box center [238, 50] width 153 height 32
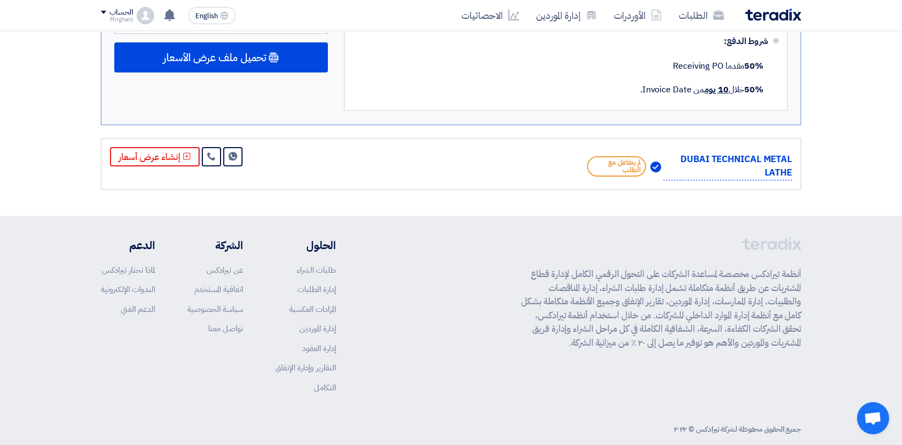
scroll to position [646, 0]
